Goal: Task Accomplishment & Management: Manage account settings

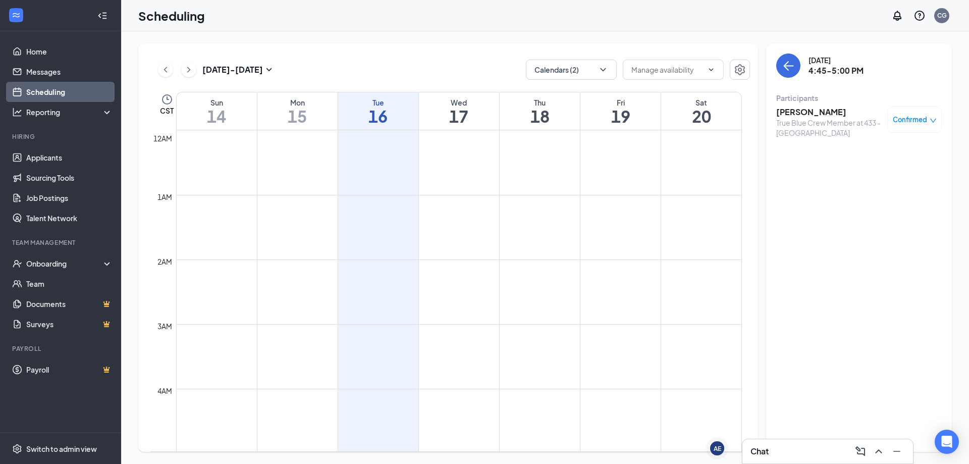
scroll to position [950, 0]
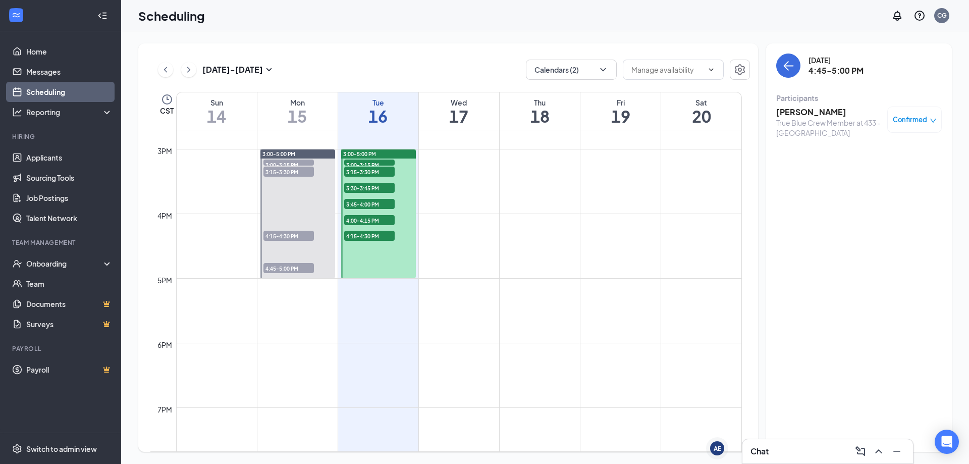
click at [815, 110] on h3 "[PERSON_NAME]" at bounding box center [829, 112] width 106 height 11
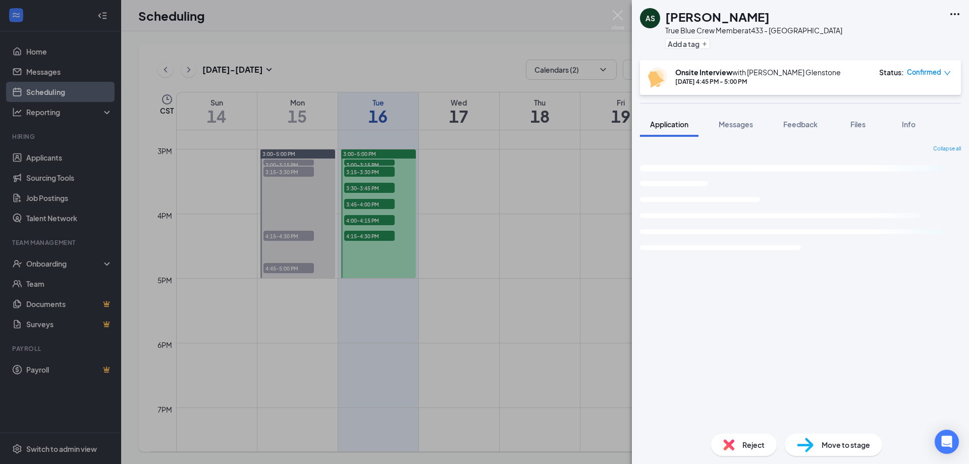
click at [740, 445] on div "Reject" at bounding box center [744, 445] width 66 height 22
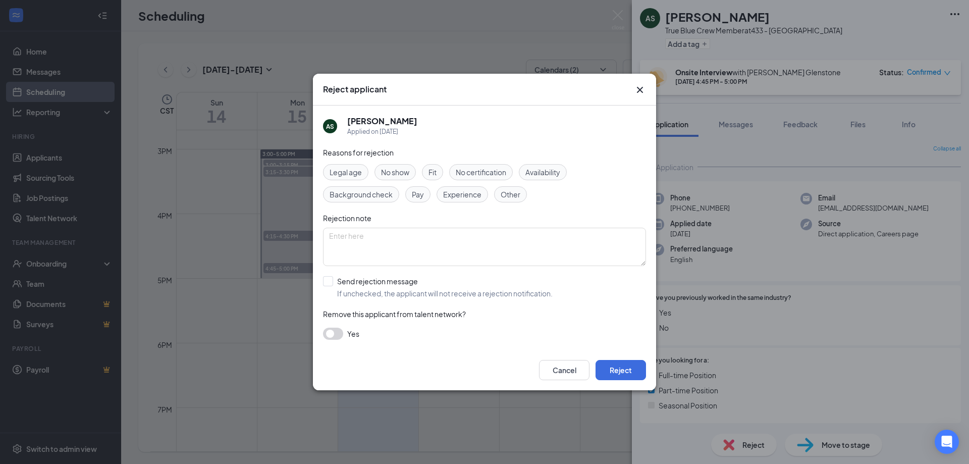
click at [408, 170] on span "No show" at bounding box center [395, 172] width 28 height 11
click at [337, 335] on button "button" at bounding box center [333, 334] width 20 height 12
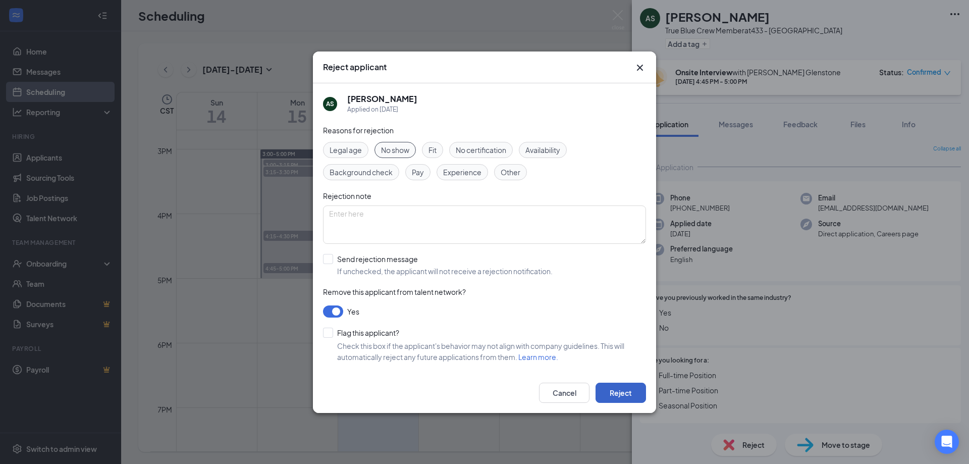
click at [615, 391] on button "Reject" at bounding box center [621, 393] width 50 height 20
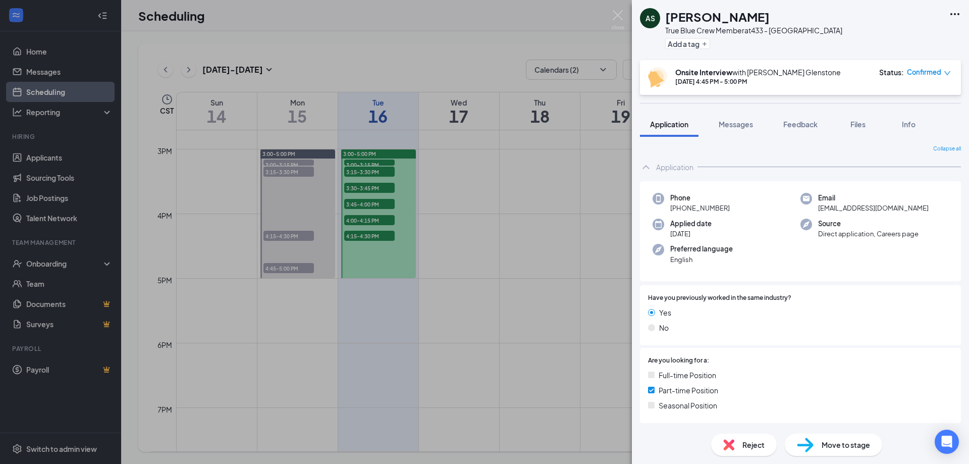
click at [462, 254] on div "AS [PERSON_NAME] True Blue Crew Member at 433 - Glenstone Add a tag Onsite Inte…" at bounding box center [484, 232] width 969 height 464
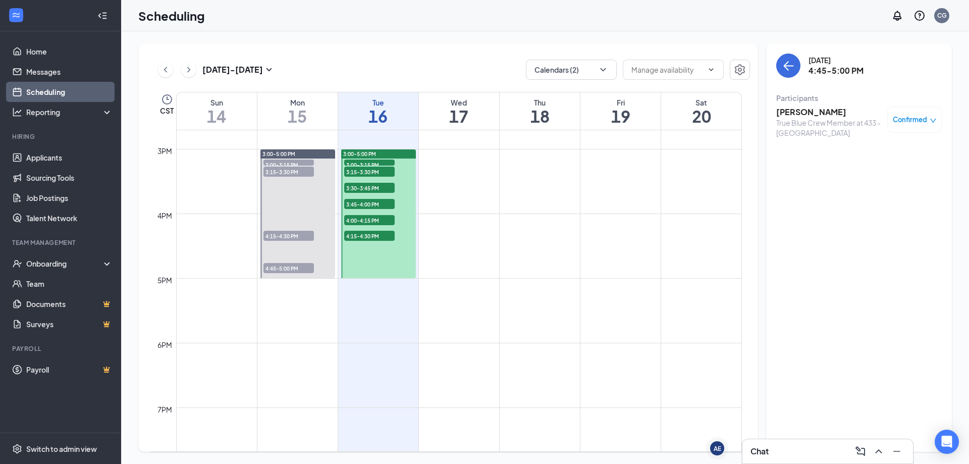
click at [295, 235] on span "4:15-4:30 PM" at bounding box center [288, 236] width 50 height 10
click at [290, 173] on span "3:15-3:30 PM" at bounding box center [288, 172] width 50 height 10
click at [285, 161] on span "3:00-3:15 PM" at bounding box center [288, 165] width 50 height 10
click at [901, 117] on span "Confirmed" at bounding box center [910, 120] width 34 height 10
click at [872, 189] on span "Mark as no-show" at bounding box center [885, 186] width 56 height 11
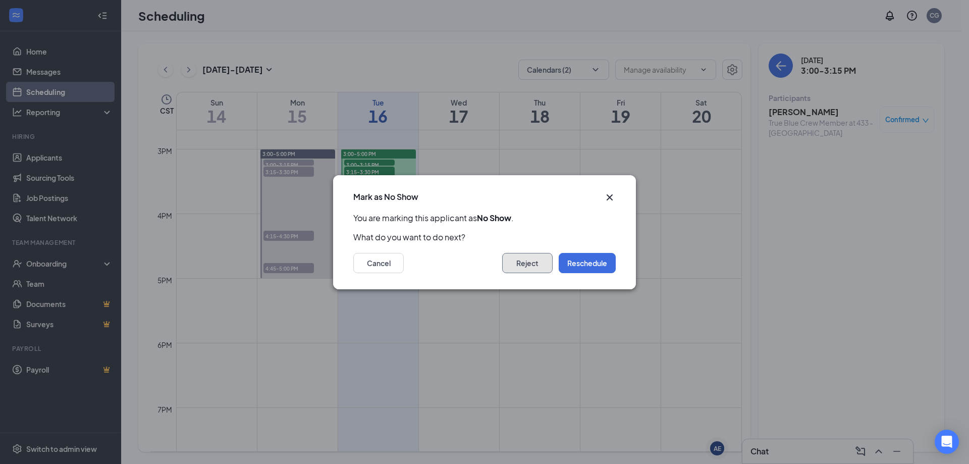
click at [535, 263] on button "Reject" at bounding box center [527, 263] width 50 height 20
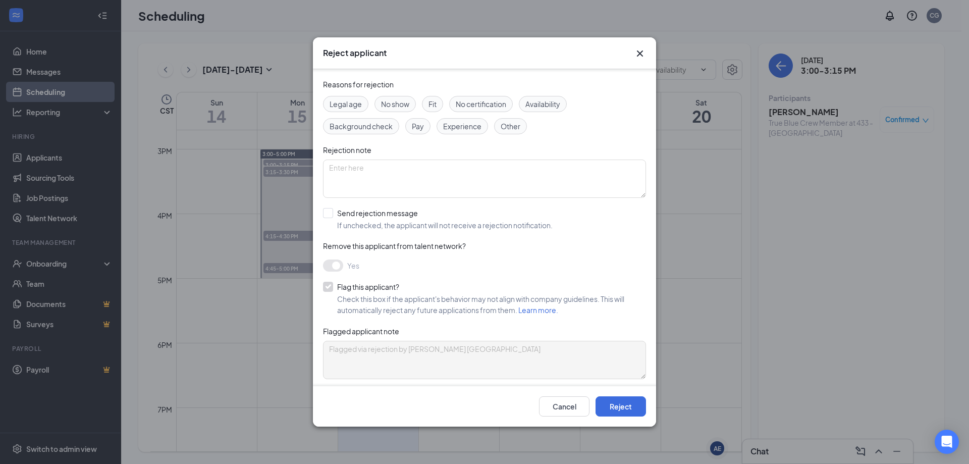
scroll to position [35, 0]
click at [640, 51] on icon "Cross" at bounding box center [640, 53] width 12 height 12
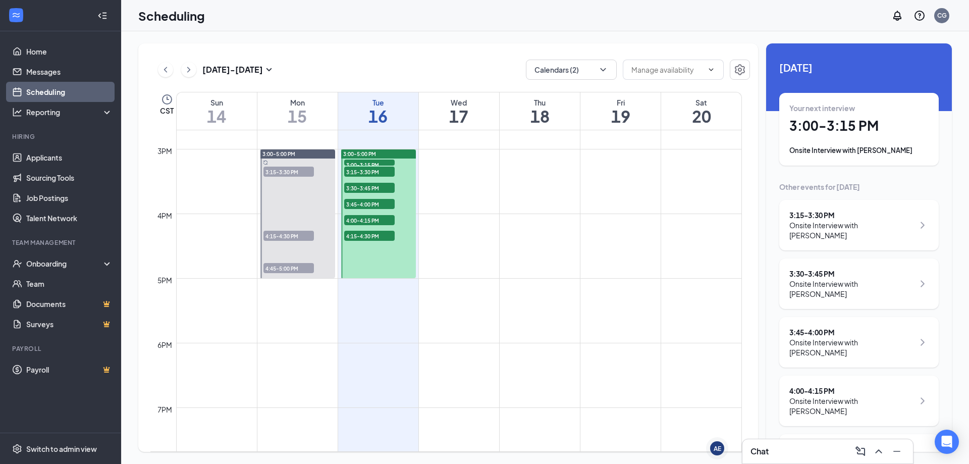
click at [878, 145] on div "Onsite Interview with [PERSON_NAME]" at bounding box center [858, 150] width 139 height 10
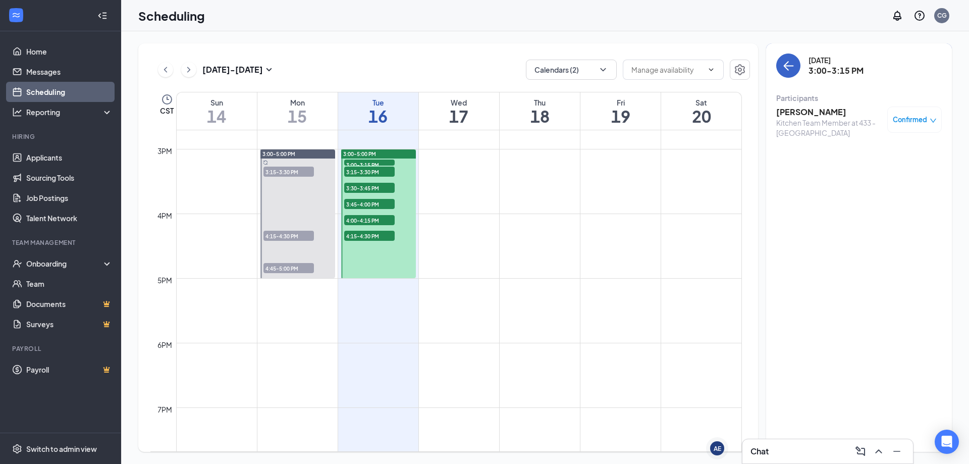
click at [777, 63] on button "back-button" at bounding box center [788, 66] width 24 height 24
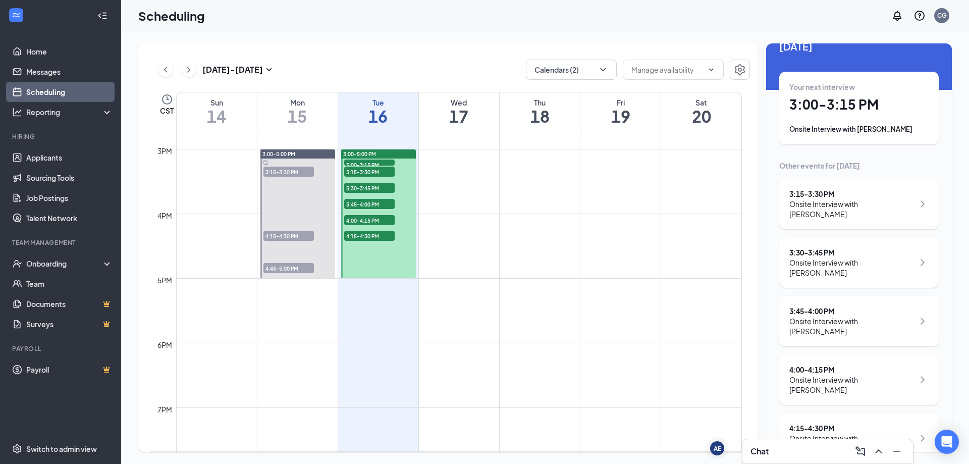
scroll to position [39, 0]
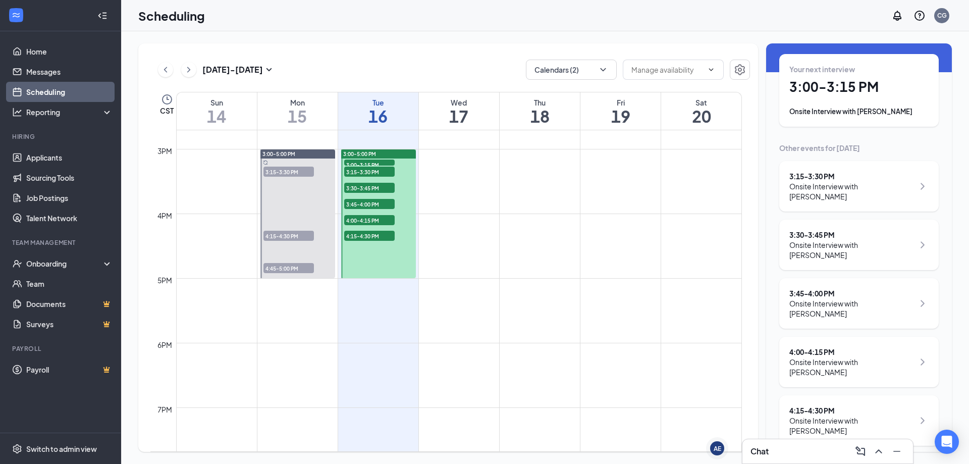
click at [820, 405] on div "4:15 - 4:30 PM" at bounding box center [851, 410] width 125 height 10
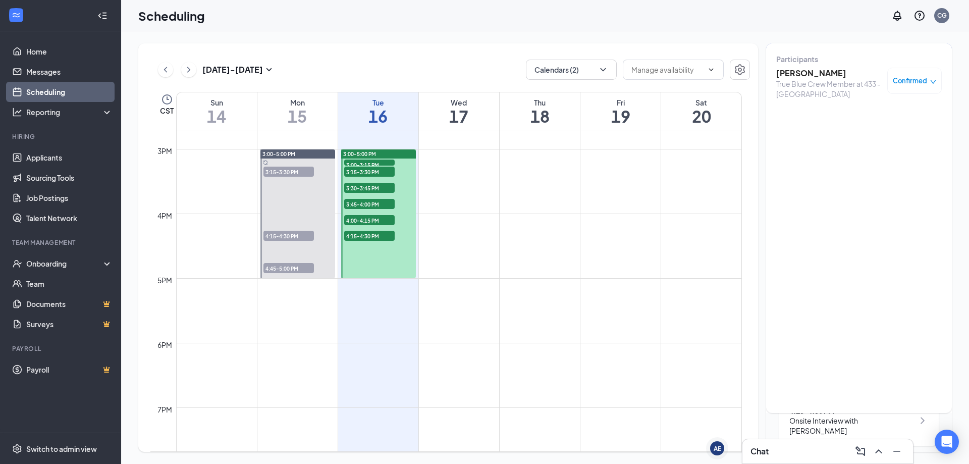
click at [805, 72] on h3 "[PERSON_NAME]" at bounding box center [829, 73] width 106 height 11
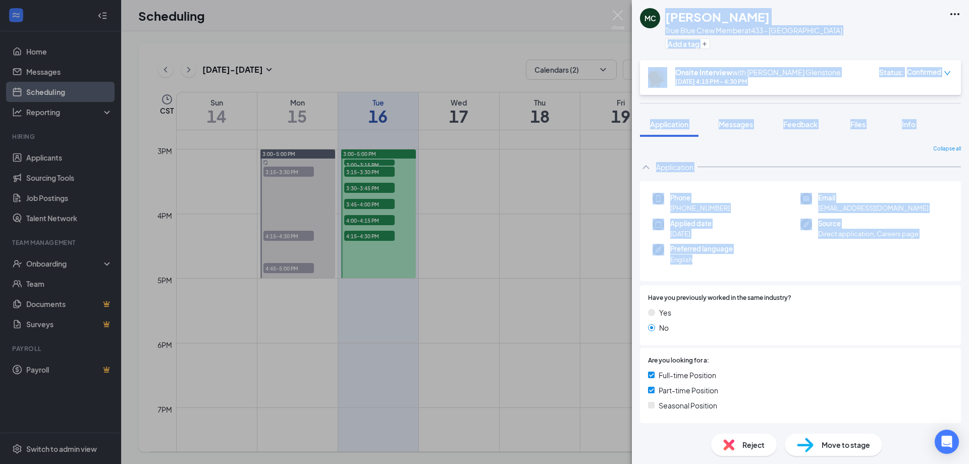
drag, startPoint x: 666, startPoint y: 20, endPoint x: 711, endPoint y: 256, distance: 240.9
click at [711, 256] on div "MC [PERSON_NAME] True Blue Crew Member at 433 - Glenstone Add a tag Onsite Inte…" at bounding box center [800, 232] width 337 height 464
click at [616, 15] on img at bounding box center [618, 20] width 13 height 20
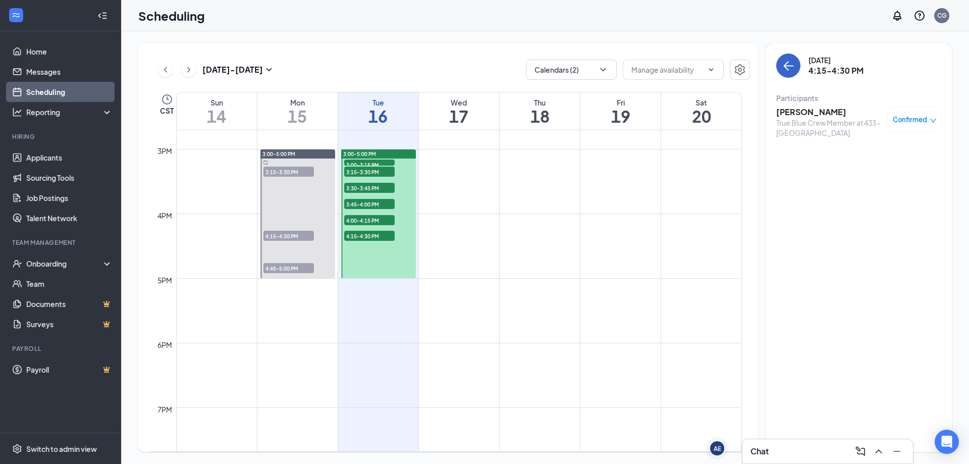
click at [788, 71] on icon "ArrowLeft" at bounding box center [788, 66] width 12 height 12
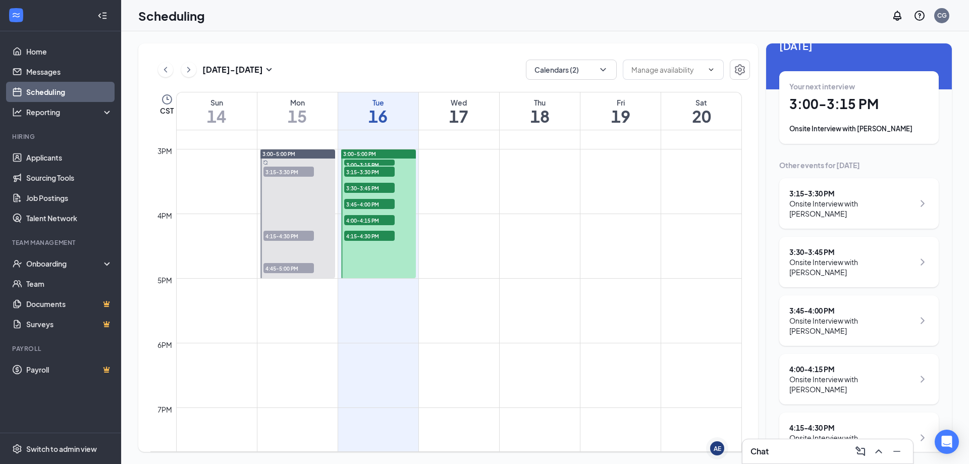
scroll to position [39, 0]
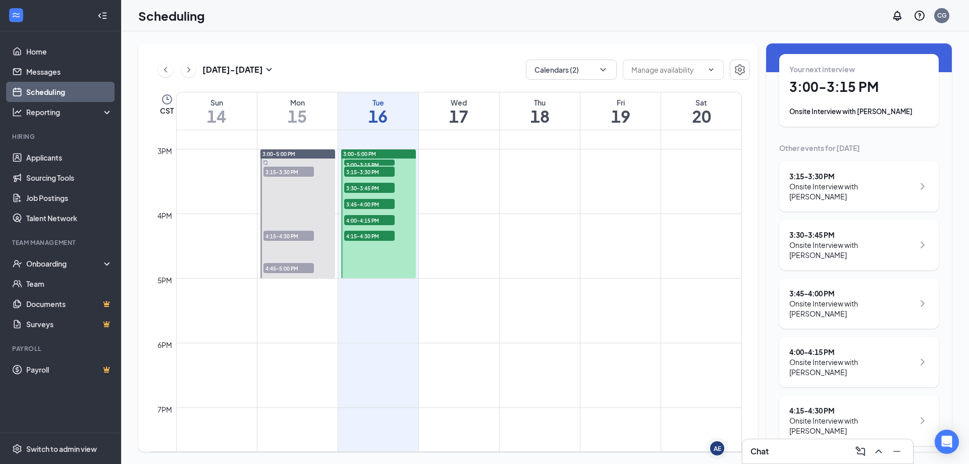
click at [837, 355] on div "4:00 - 4:15 PM" at bounding box center [851, 352] width 125 height 10
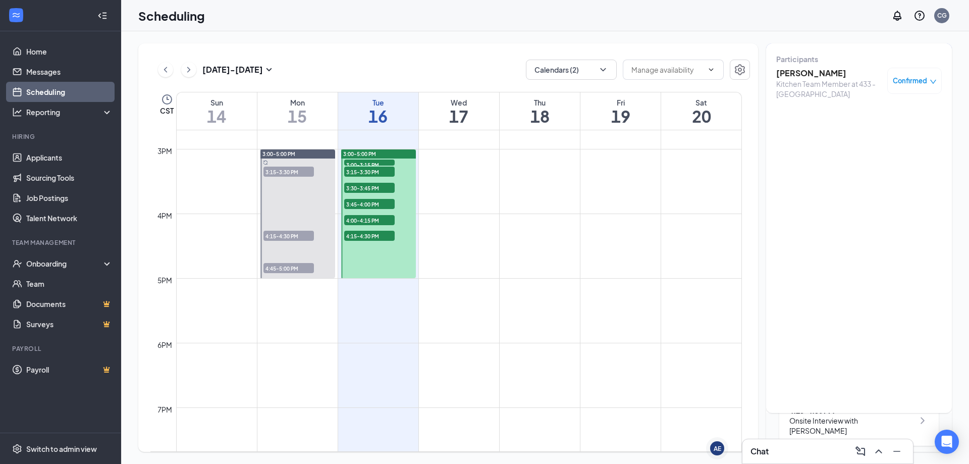
click at [798, 76] on h3 "[PERSON_NAME]" at bounding box center [829, 73] width 106 height 11
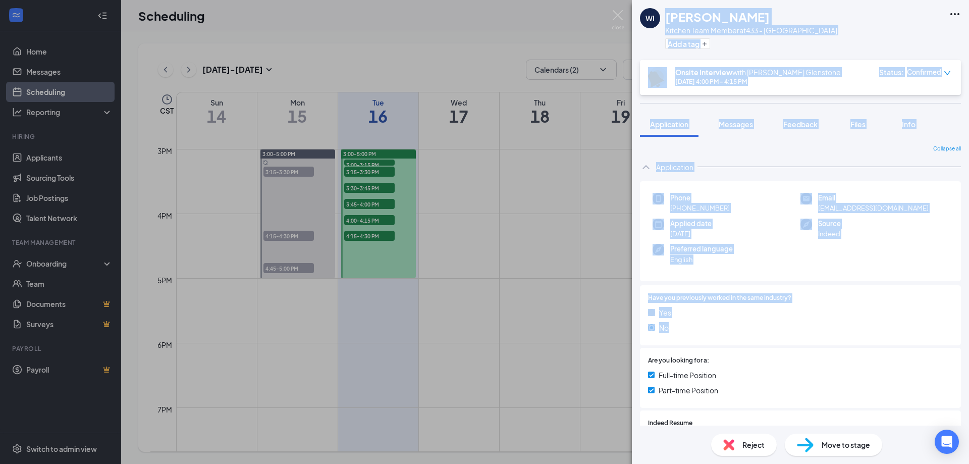
drag, startPoint x: 666, startPoint y: 16, endPoint x: 746, endPoint y: 323, distance: 316.7
click at [746, 323] on div "WI [PERSON_NAME] Kitchen Team Member at 433 - Glenstone Add a tag Onsite Interv…" at bounding box center [800, 232] width 337 height 464
click at [616, 14] on img at bounding box center [618, 20] width 13 height 20
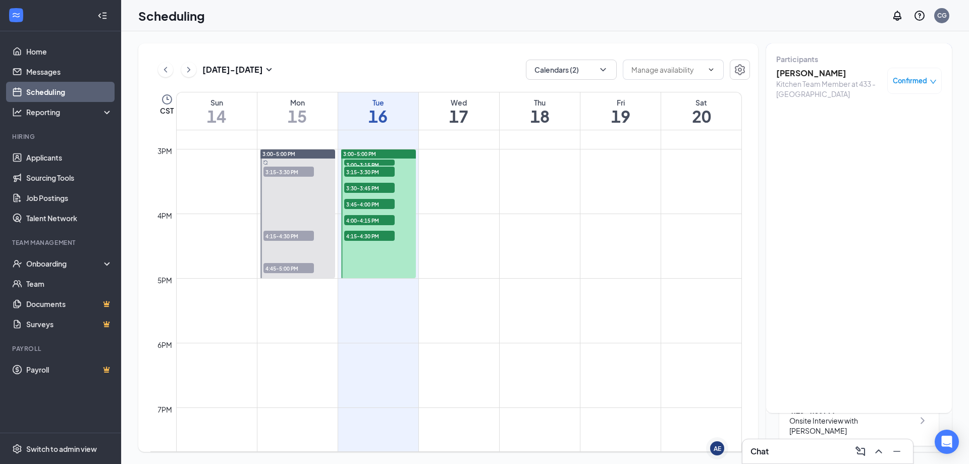
click at [375, 205] on span "3:45-4:00 PM" at bounding box center [369, 204] width 50 height 10
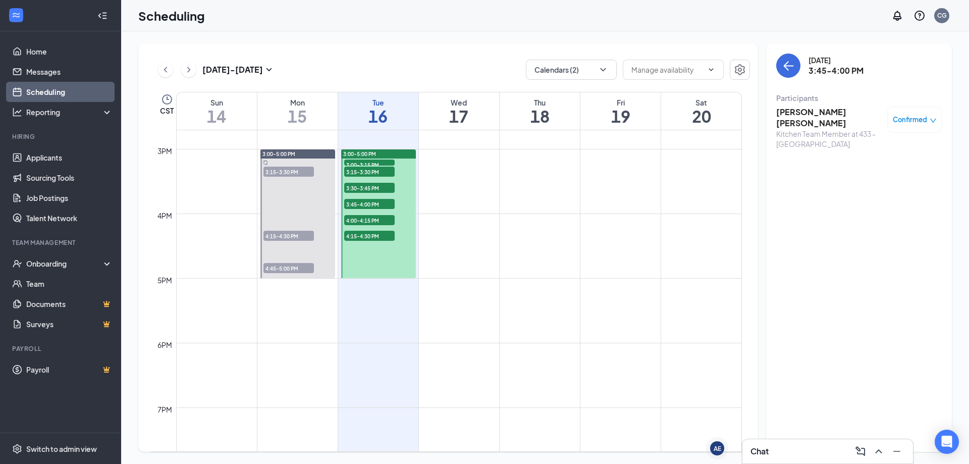
click at [811, 112] on h3 "[PERSON_NAME] [PERSON_NAME]" at bounding box center [829, 118] width 106 height 22
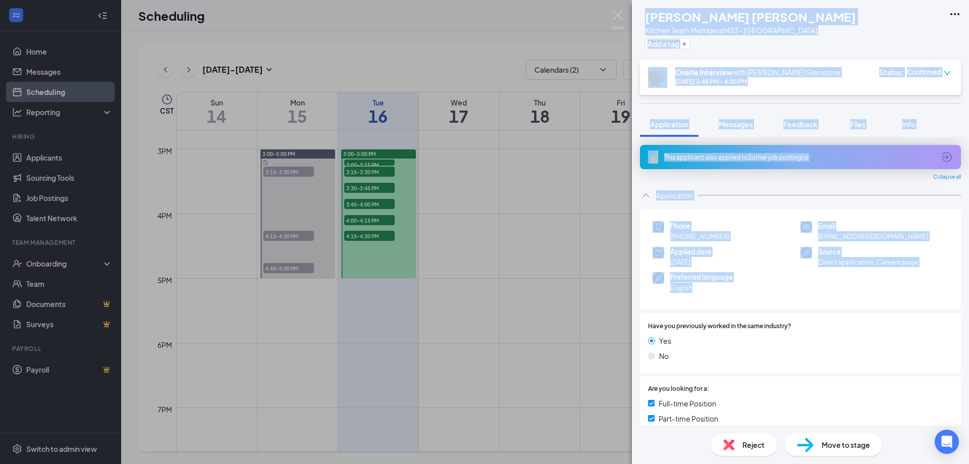
drag, startPoint x: 663, startPoint y: 14, endPoint x: 716, endPoint y: 292, distance: 283.0
click at [716, 292] on div "[PERSON_NAME] ngua Edu bindang Kitchen Team Member at 433 - Glenstone Add a tag…" at bounding box center [800, 232] width 337 height 464
click at [484, 199] on div "[PERSON_NAME] ngua Edu bindang Kitchen Team Member at 433 - Glenstone Add a tag…" at bounding box center [484, 232] width 969 height 464
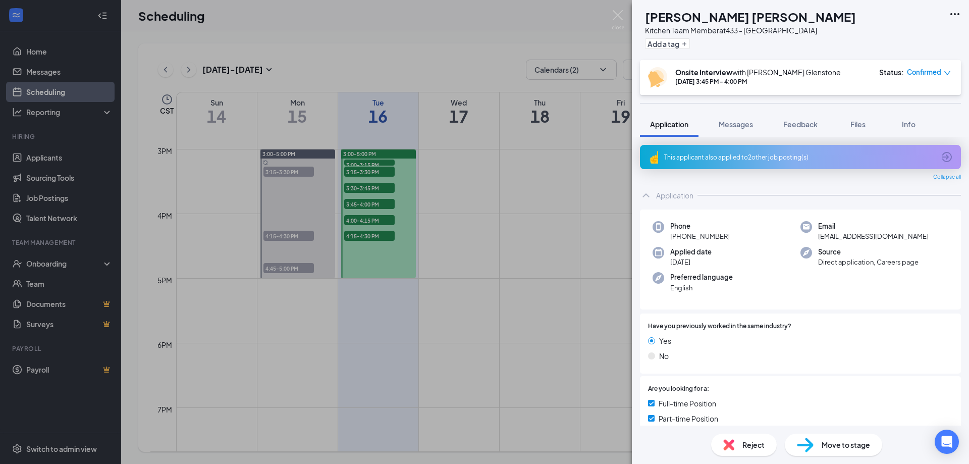
click at [484, 199] on div "[PERSON_NAME] ngua Edu bindang Kitchen Team Member at 433 - Glenstone Add a tag…" at bounding box center [484, 232] width 969 height 464
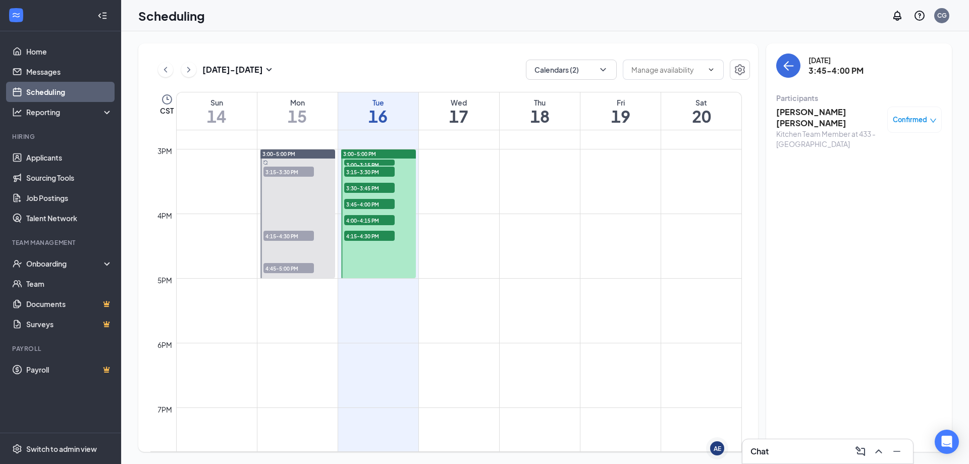
click at [378, 186] on span "3:30-3:45 PM" at bounding box center [369, 188] width 50 height 10
click at [788, 110] on h3 "[PERSON_NAME]" at bounding box center [829, 112] width 106 height 11
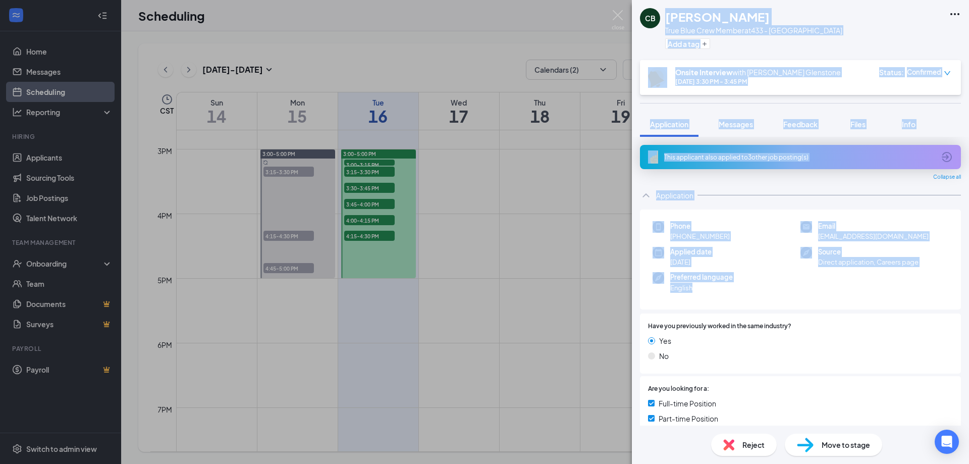
drag, startPoint x: 660, startPoint y: 10, endPoint x: 712, endPoint y: 291, distance: 285.4
click at [712, 291] on div "CB [PERSON_NAME] True Blue Crew Member at 433 - Glenstone Add a tag Onsite Inte…" at bounding box center [800, 232] width 337 height 464
click at [446, 200] on div "CB [PERSON_NAME] True Blue Crew Member at 433 - Glenstone Add a tag Onsite Inte…" at bounding box center [484, 232] width 969 height 464
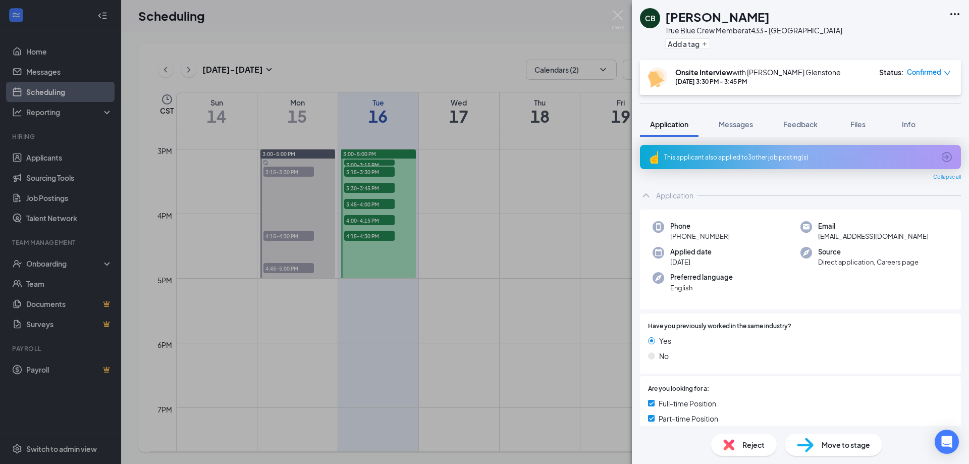
click at [377, 172] on div "CB [PERSON_NAME] True Blue Crew Member at 433 - Glenstone Add a tag Onsite Inte…" at bounding box center [484, 232] width 969 height 464
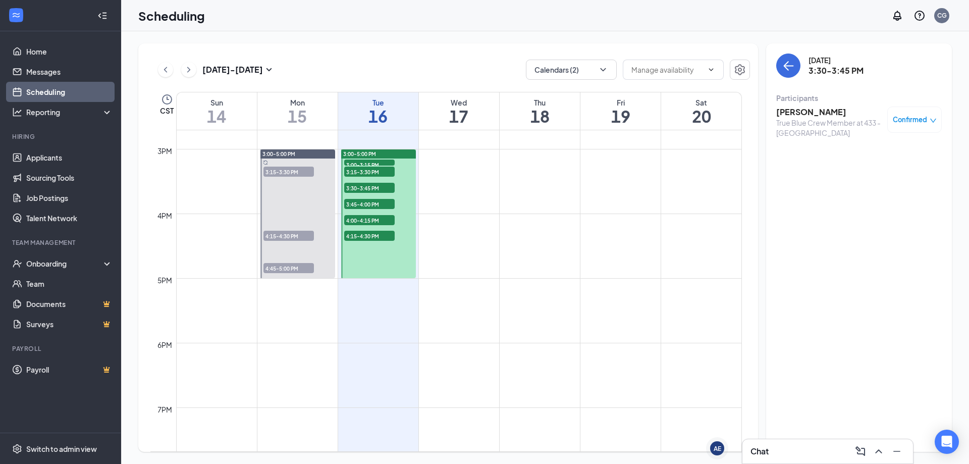
click at [377, 172] on span "3:15-3:30 PM" at bounding box center [369, 172] width 50 height 10
click at [790, 112] on h3 "[PERSON_NAME]" at bounding box center [829, 112] width 106 height 11
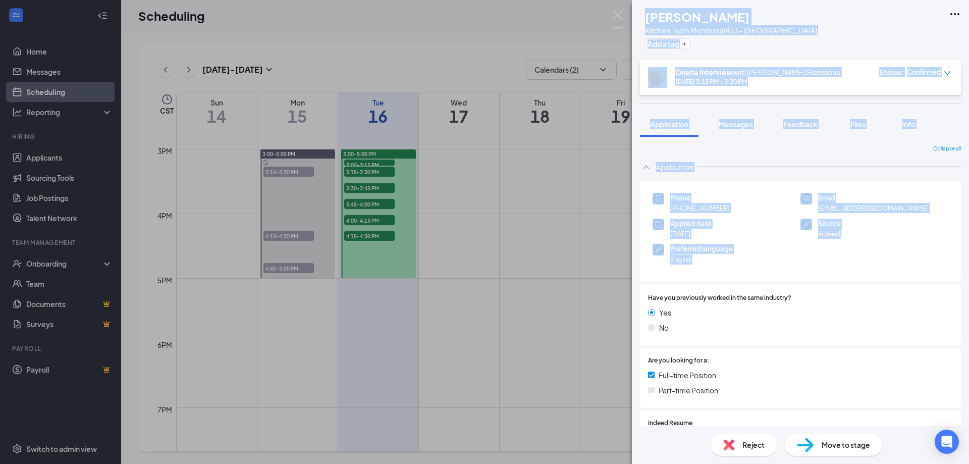
drag, startPoint x: 665, startPoint y: 18, endPoint x: 766, endPoint y: 272, distance: 273.9
click at [766, 272] on div "MD [PERSON_NAME] Kitchen Team Member at 433 - Glenstone Add a tag Onsite Interv…" at bounding box center [800, 232] width 337 height 464
click at [361, 163] on div "MD [PERSON_NAME] Kitchen Team Member at 433 - Glenstone Add a tag Onsite Interv…" at bounding box center [484, 232] width 969 height 464
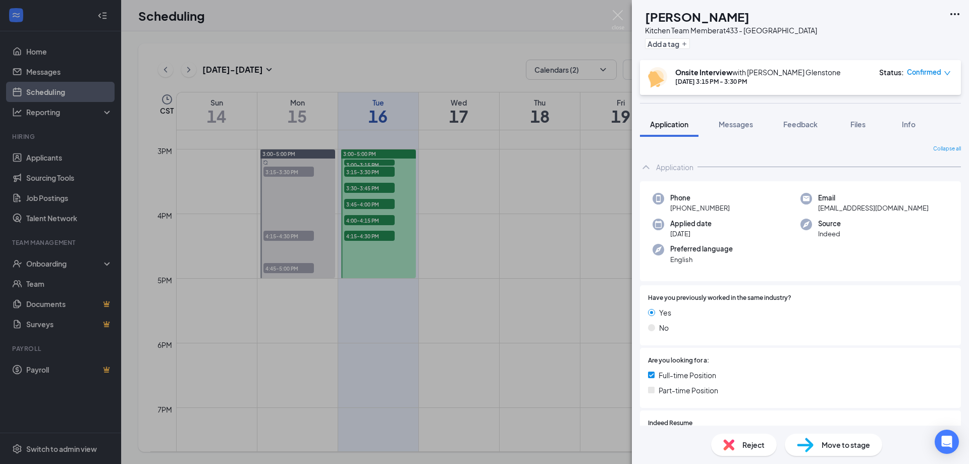
click at [361, 163] on div "MD [PERSON_NAME] Kitchen Team Member at 433 - Glenstone Add a tag Onsite Interv…" at bounding box center [484, 232] width 969 height 464
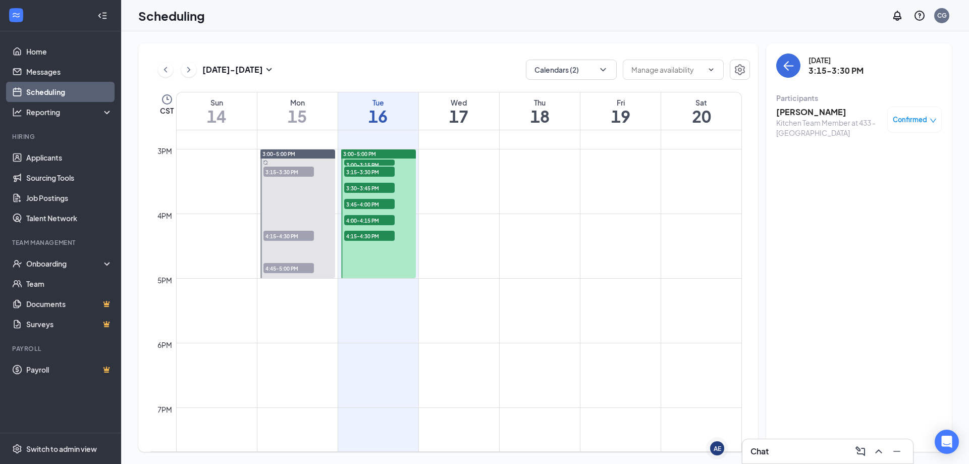
click at [361, 163] on span "3:00-3:15 PM" at bounding box center [369, 165] width 50 height 10
click at [814, 112] on h3 "[PERSON_NAME]" at bounding box center [829, 112] width 106 height 11
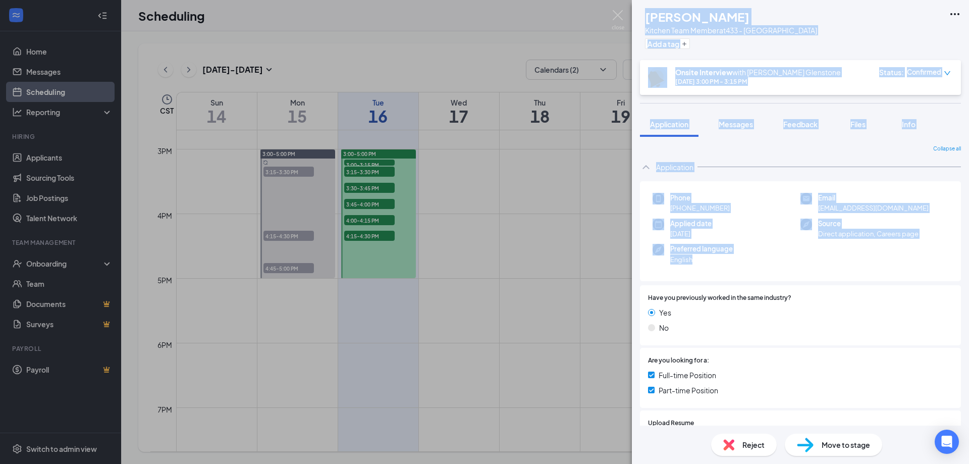
drag, startPoint x: 679, startPoint y: 41, endPoint x: 752, endPoint y: 268, distance: 237.4
click at [752, 268] on div "[PERSON_NAME] [PERSON_NAME] Kitchen Team Member at 433 - Glenstone Add a tag On…" at bounding box center [800, 232] width 337 height 464
